Goal: Navigation & Orientation: Understand site structure

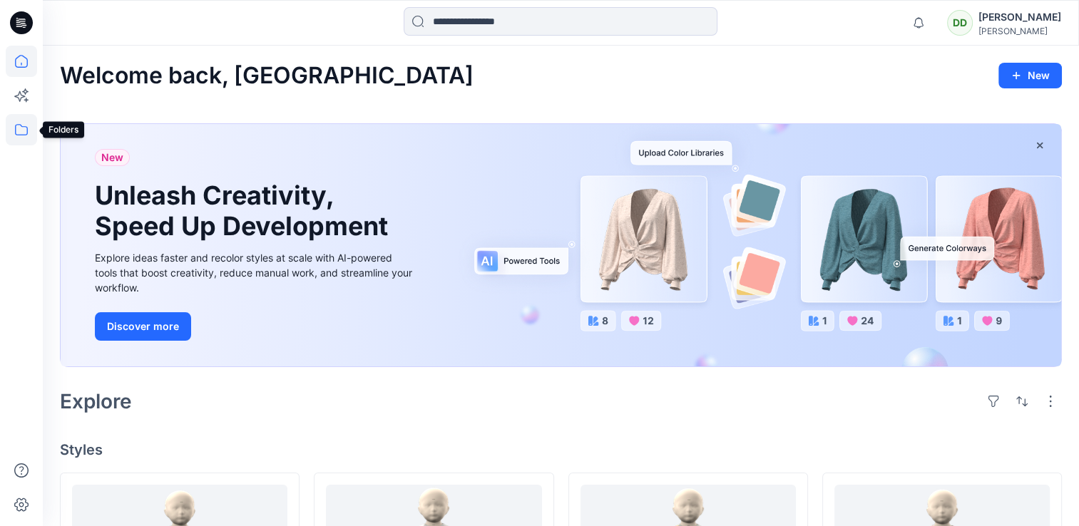
click at [19, 126] on icon at bounding box center [21, 129] width 31 height 31
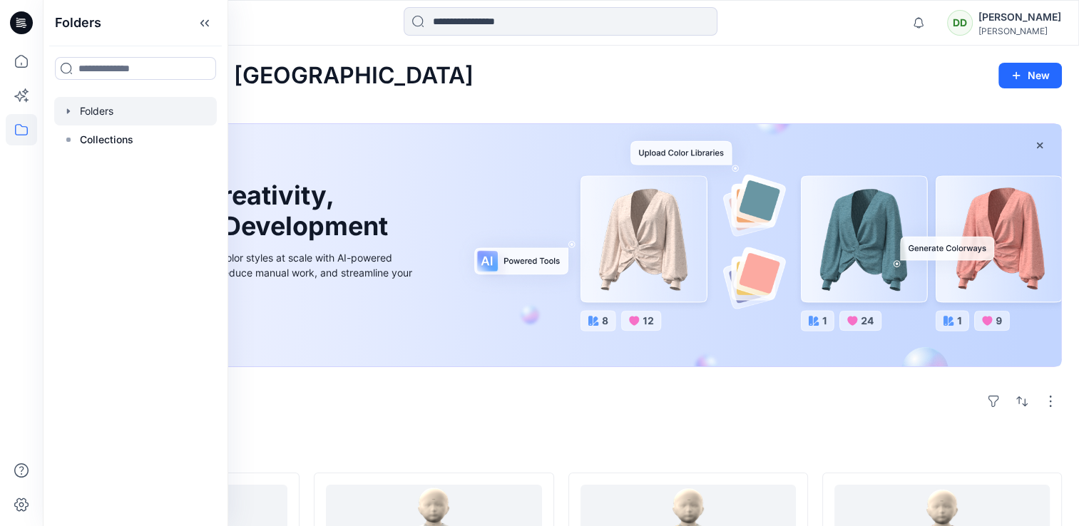
click at [114, 110] on div at bounding box center [135, 111] width 163 height 29
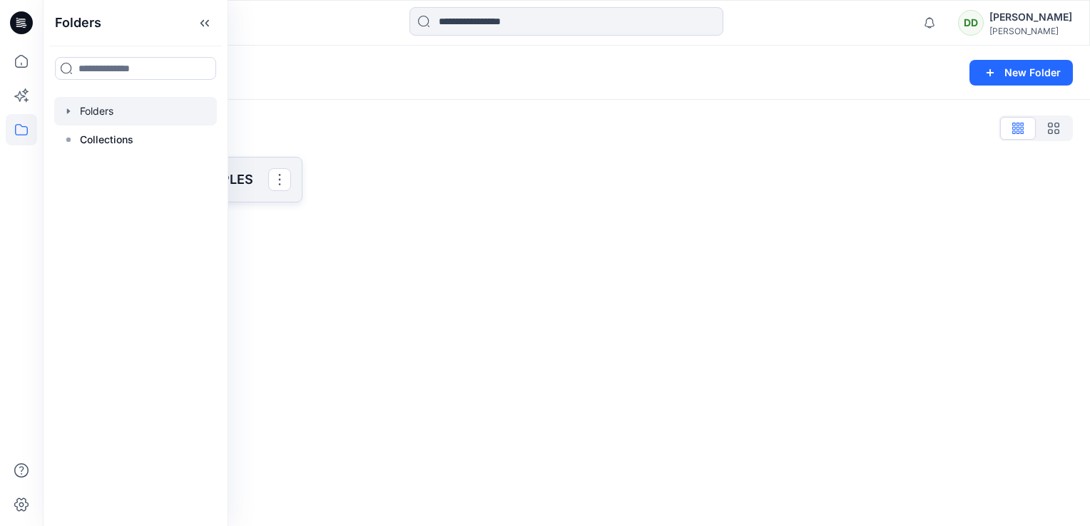
click at [261, 178] on p "SAINSBURY 3D SAMPLES" at bounding box center [179, 180] width 177 height 20
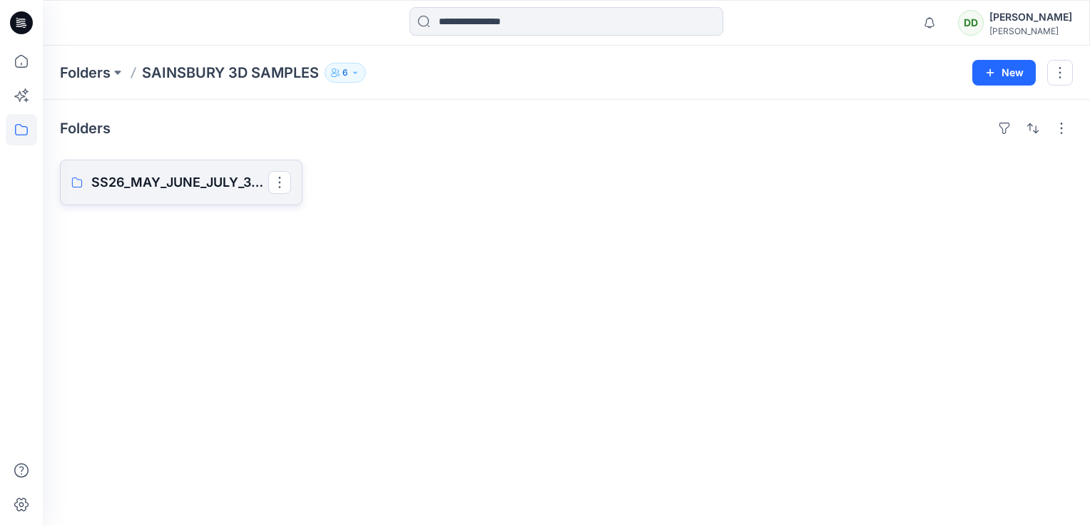
click at [143, 190] on p "SS26_MAY_JUNE_JULY_3D SAMPLES" at bounding box center [179, 183] width 177 height 20
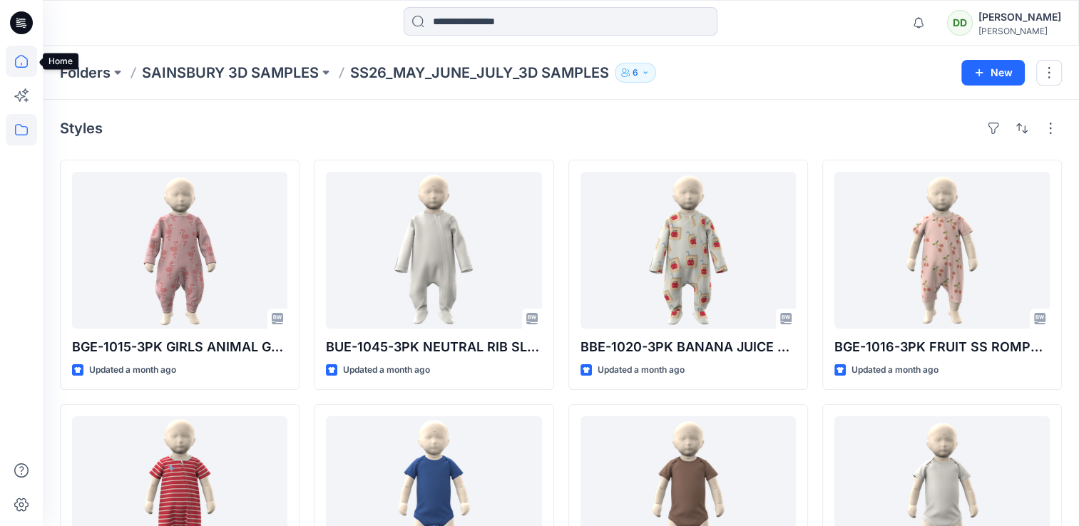
click at [20, 58] on icon at bounding box center [21, 61] width 31 height 31
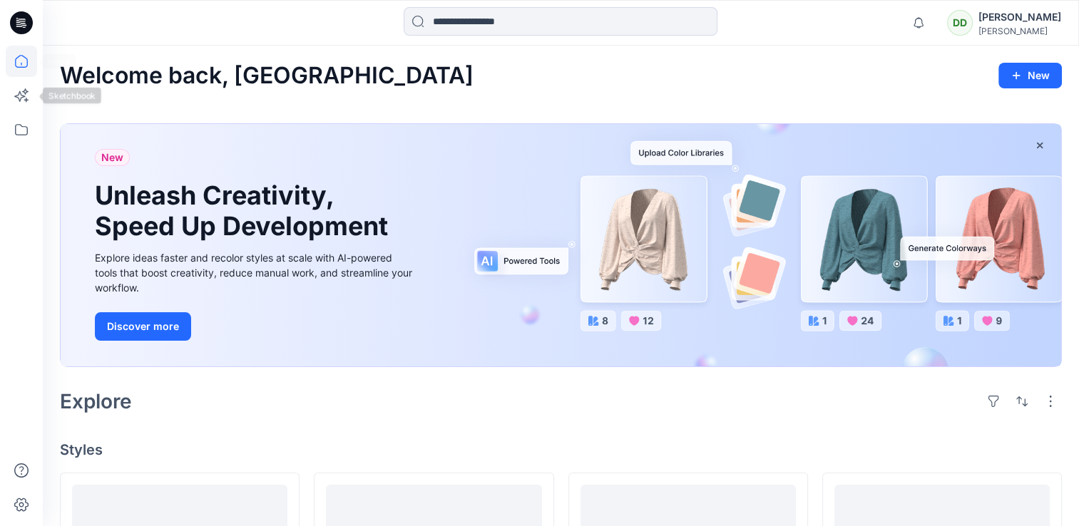
click at [9, 76] on icon at bounding box center [21, 61] width 31 height 31
click at [19, 92] on icon at bounding box center [19, 96] width 11 height 11
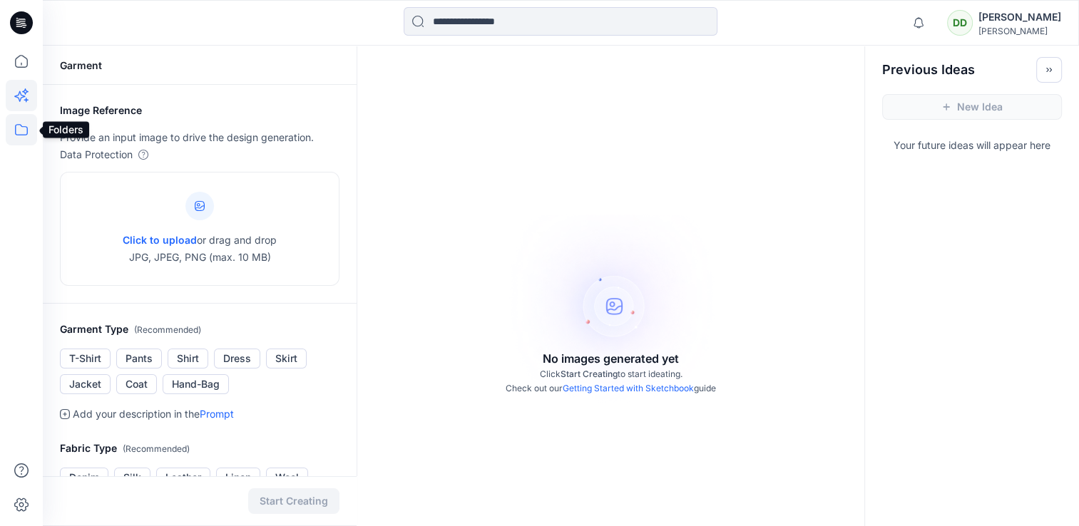
click at [26, 124] on icon at bounding box center [21, 129] width 31 height 31
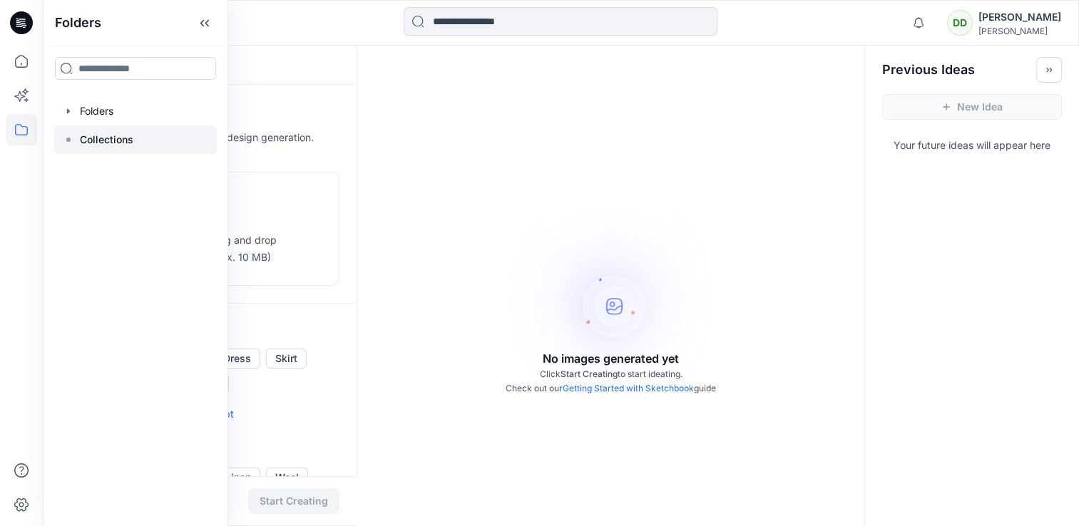
click at [83, 141] on p "Collections" at bounding box center [106, 139] width 53 height 17
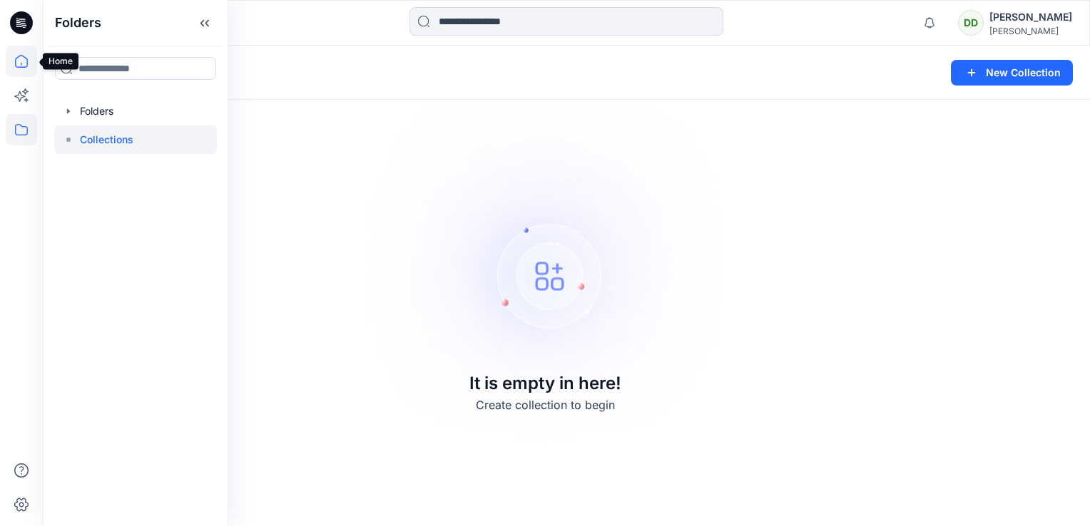
click at [31, 61] on icon at bounding box center [21, 61] width 31 height 31
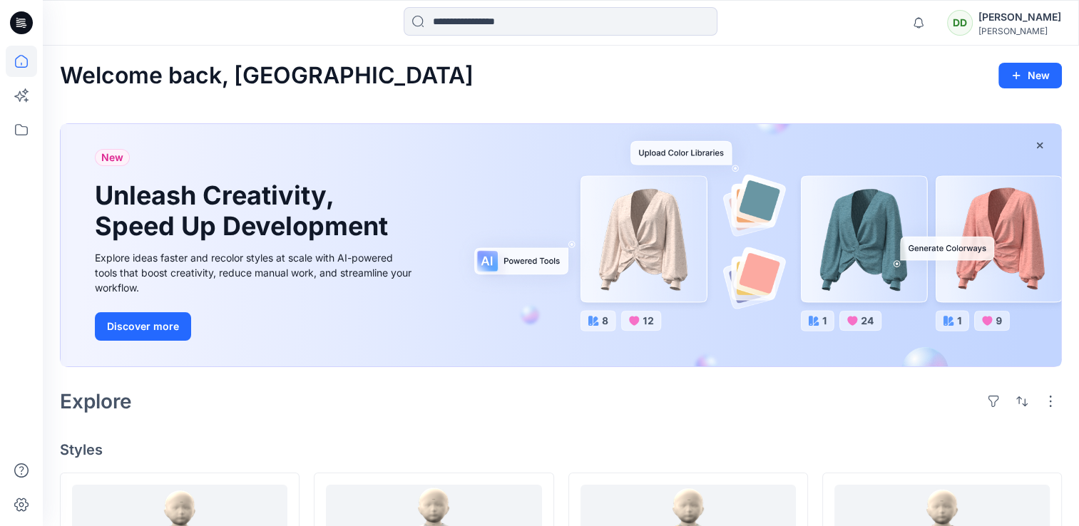
click at [20, 19] on icon at bounding box center [22, 19] width 7 height 1
